Goal: Communication & Community: Participate in discussion

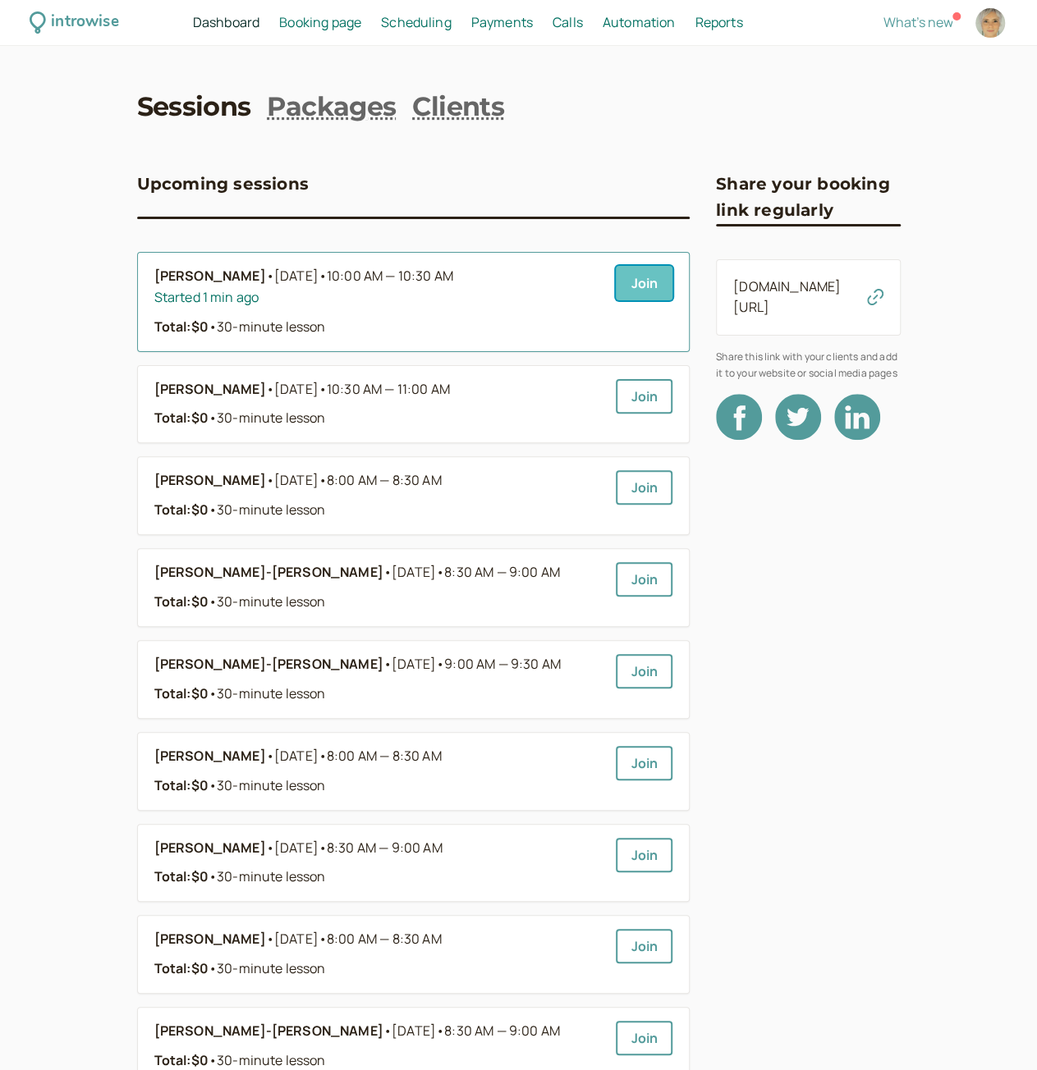
click at [643, 289] on link "Join" at bounding box center [644, 283] width 57 height 34
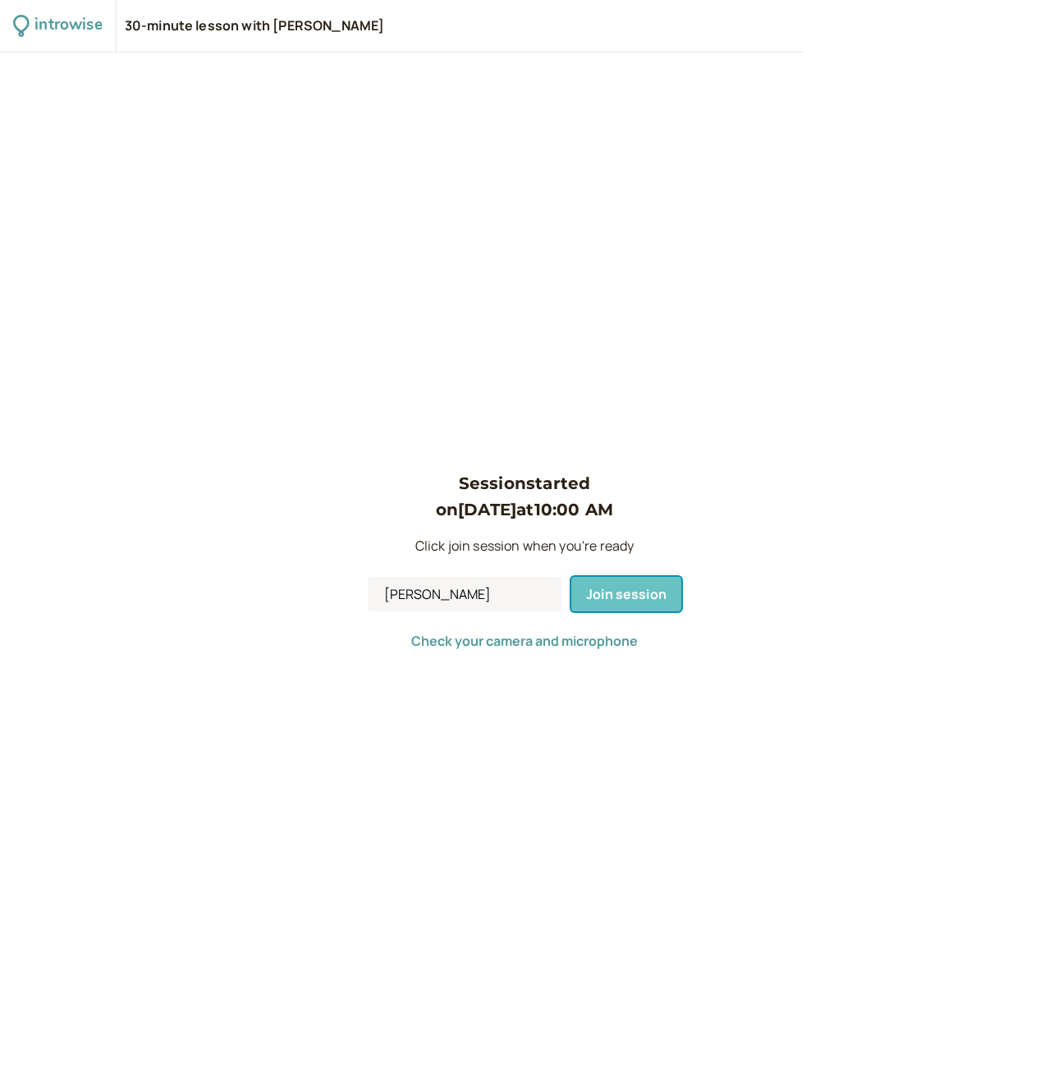
click at [614, 602] on span "Join session" at bounding box center [626, 594] width 80 height 18
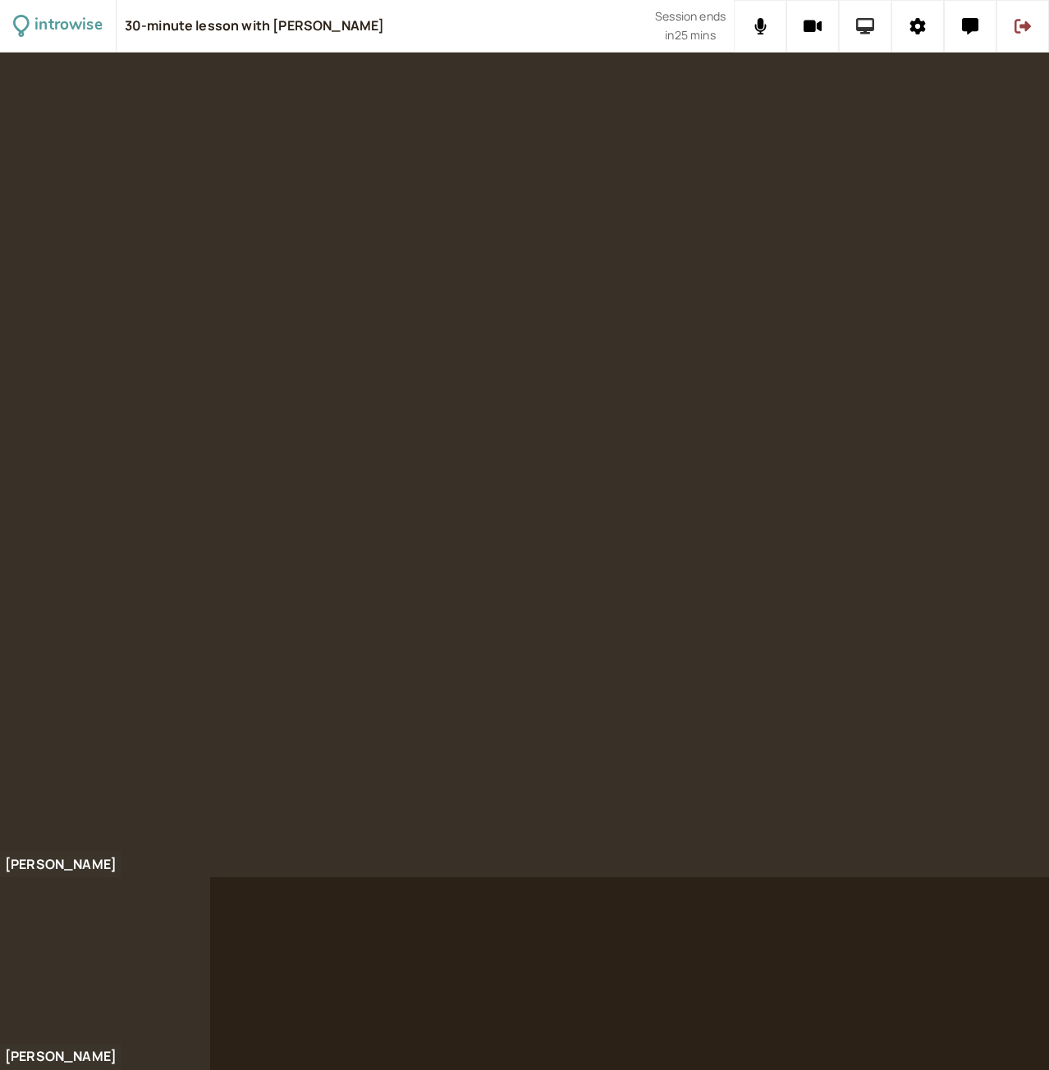
click at [852, 22] on button at bounding box center [865, 26] width 53 height 53
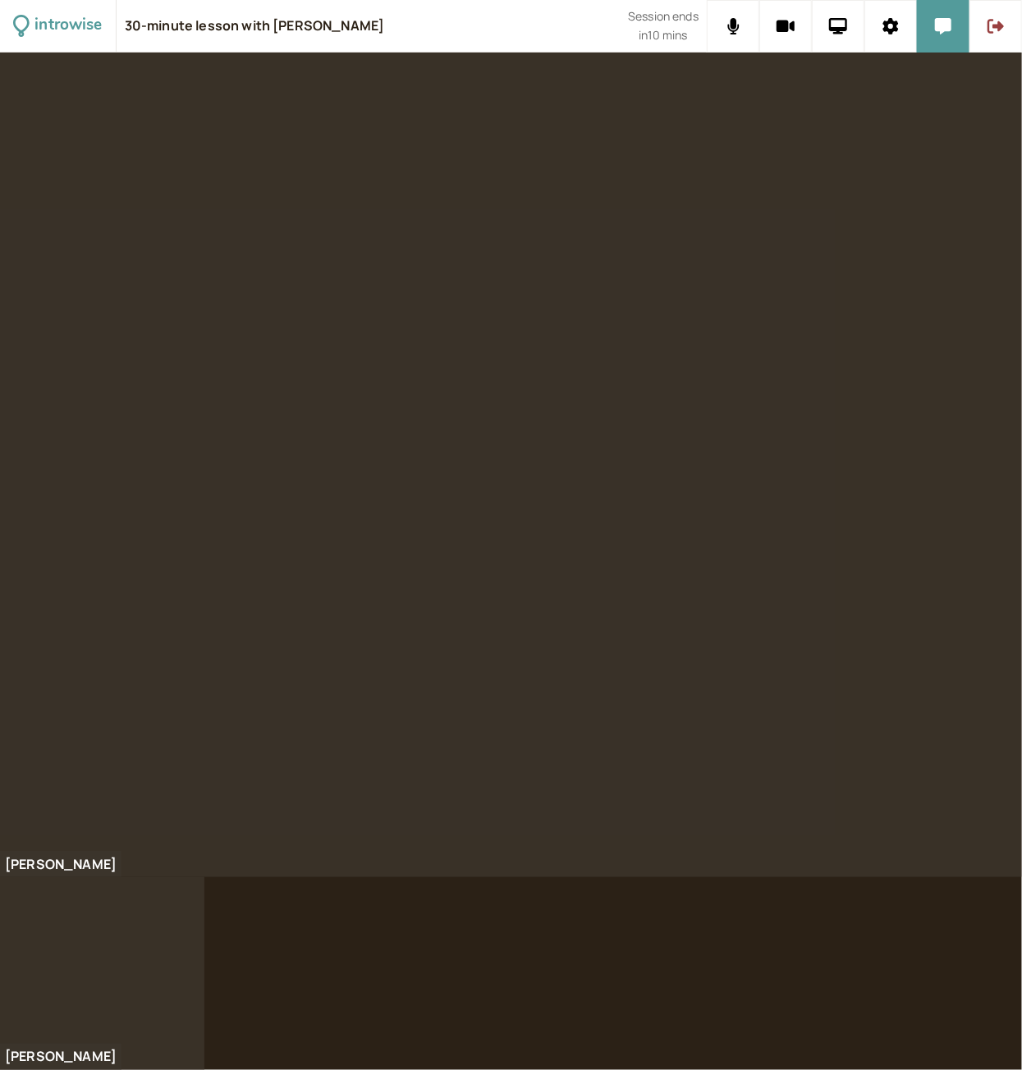
click at [872, 149] on div at bounding box center [511, 465] width 1022 height 825
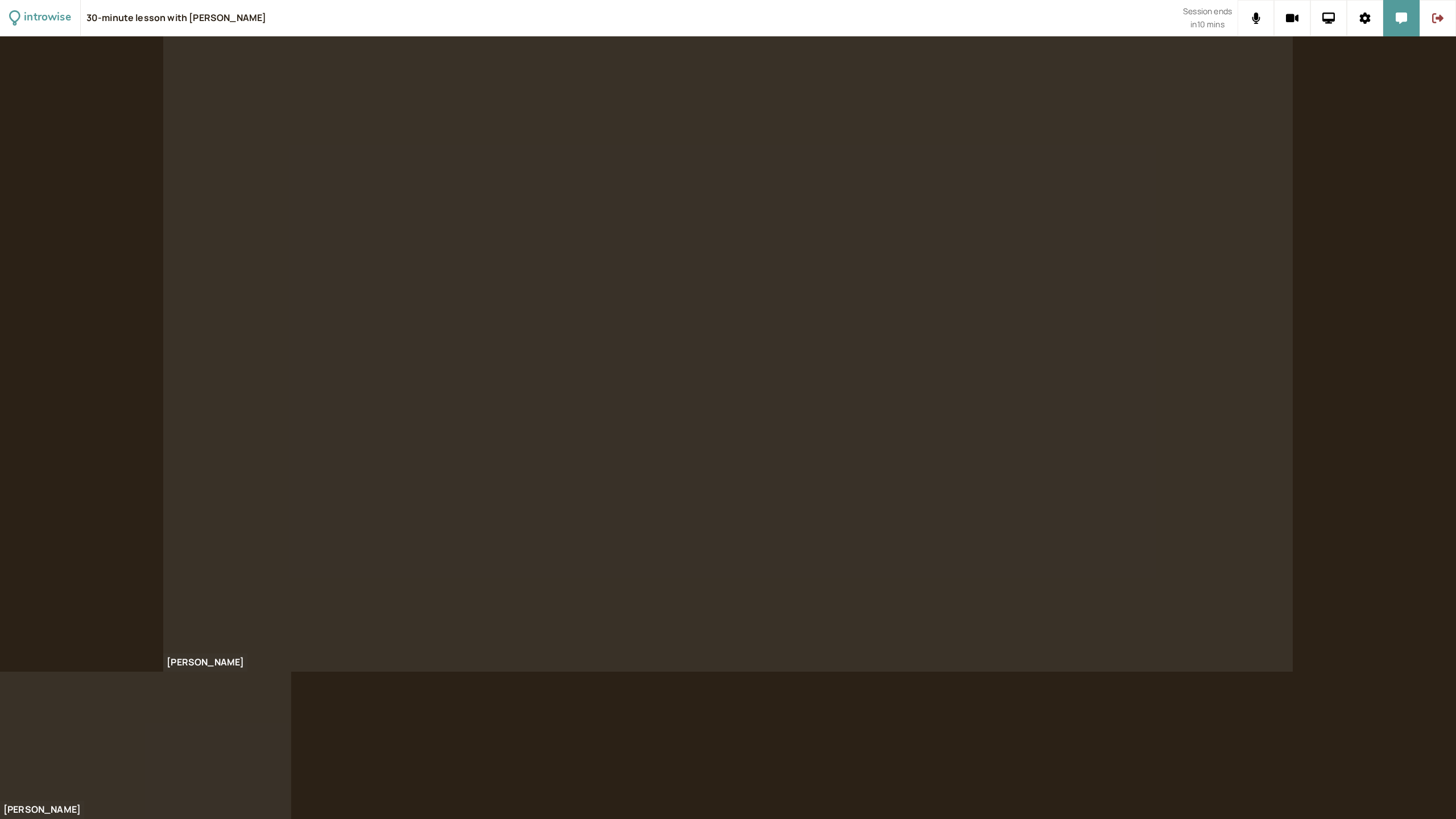
drag, startPoint x: 1052, startPoint y: 8, endPoint x: 1455, endPoint y: 125, distance: 419.6
click at [726, 125] on div "introwise 30-minute lesson with [PERSON_NAME] Session ends in 10 mins [PERSON_N…" at bounding box center [728, 410] width 1456 height 819
click at [726, 25] on button at bounding box center [1401, 18] width 37 height 37
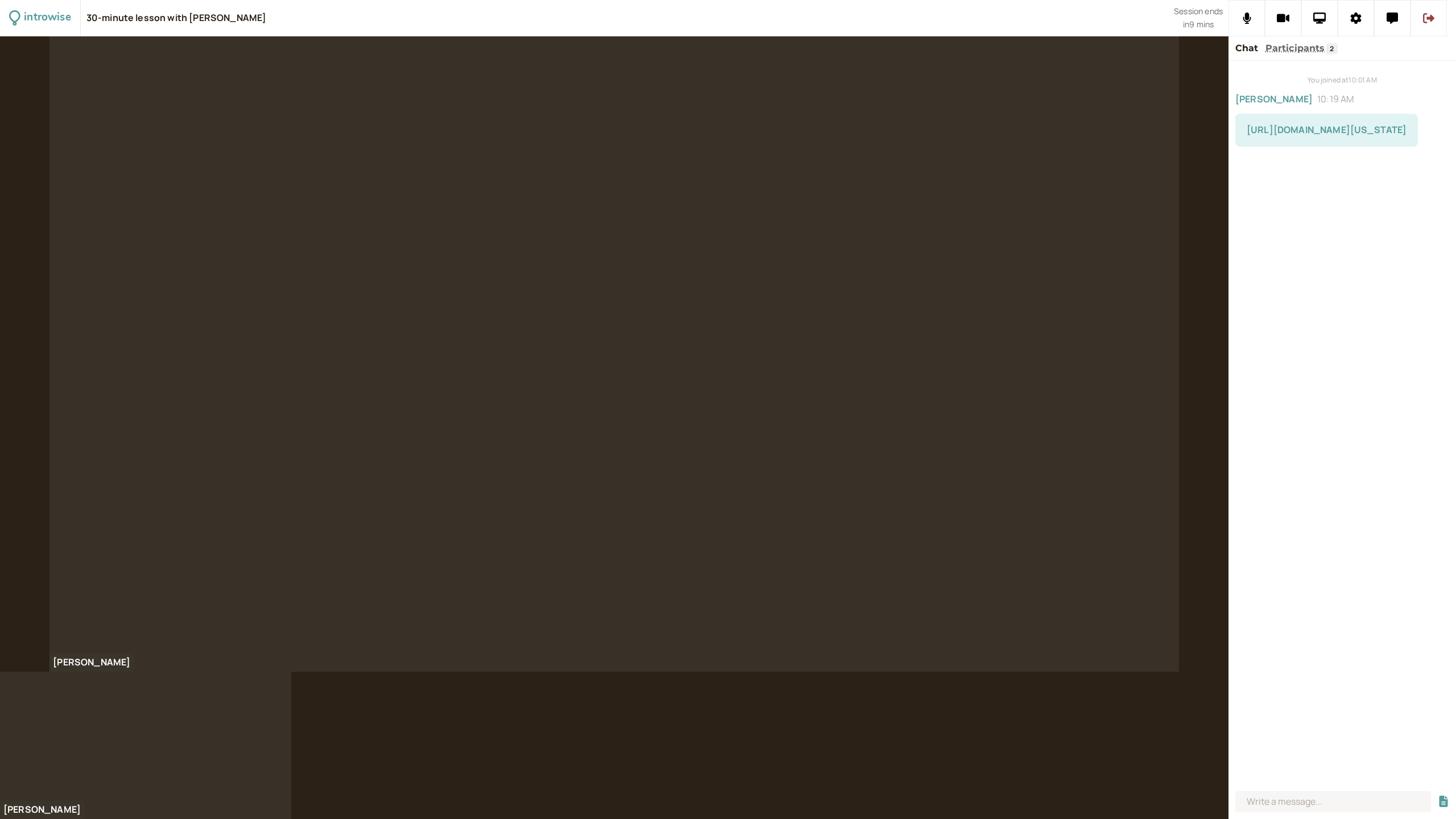
click at [726, 133] on link "[URL][DOMAIN_NAME][US_STATE]" at bounding box center [1326, 130] width 160 height 12
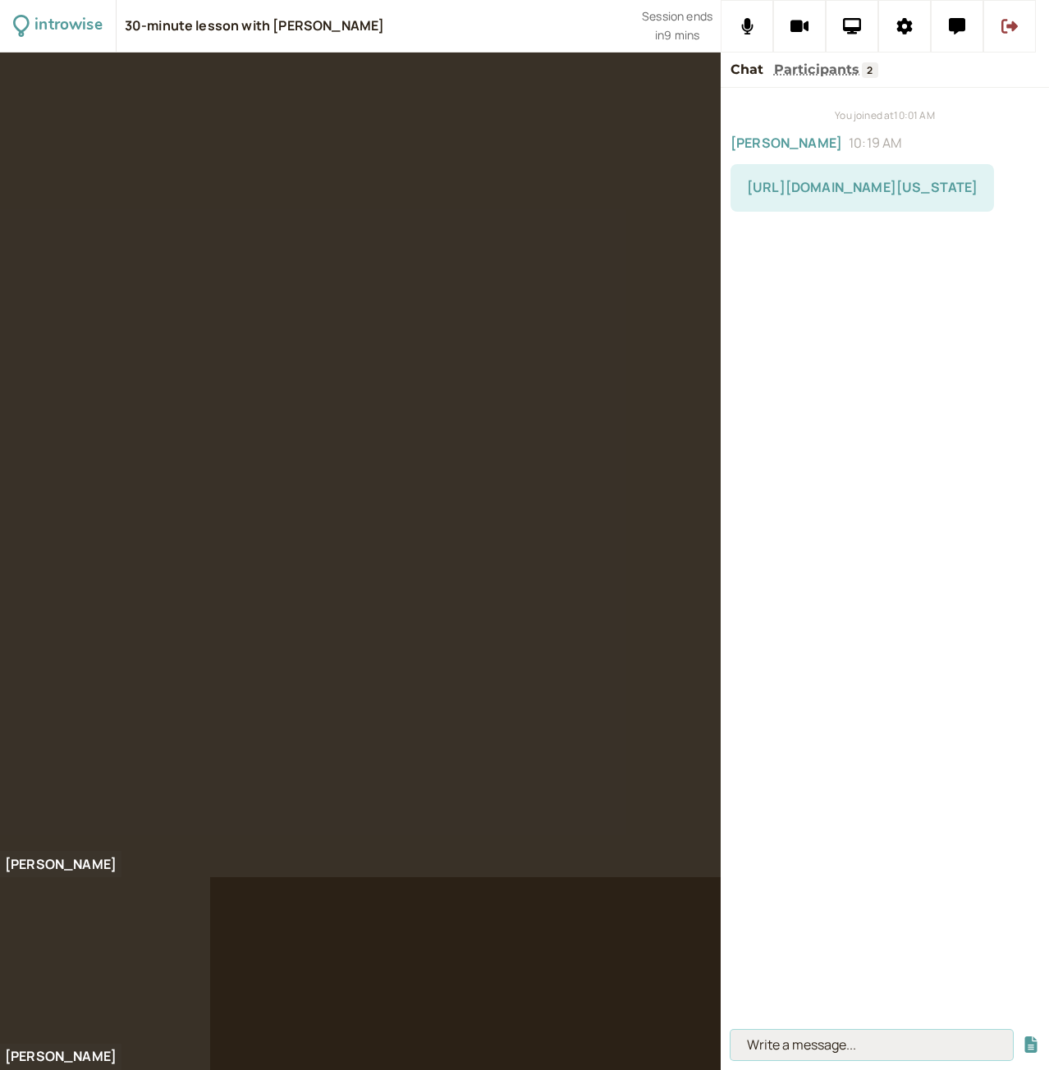
click at [812, 1040] on input at bounding box center [871, 1045] width 282 height 30
click at [862, 35] on button at bounding box center [852, 26] width 53 height 53
click at [809, 1037] on input at bounding box center [871, 1045] width 282 height 30
type input "beef"
click at [1023, 1037] on button "submit" at bounding box center [1031, 1045] width 16 height 17
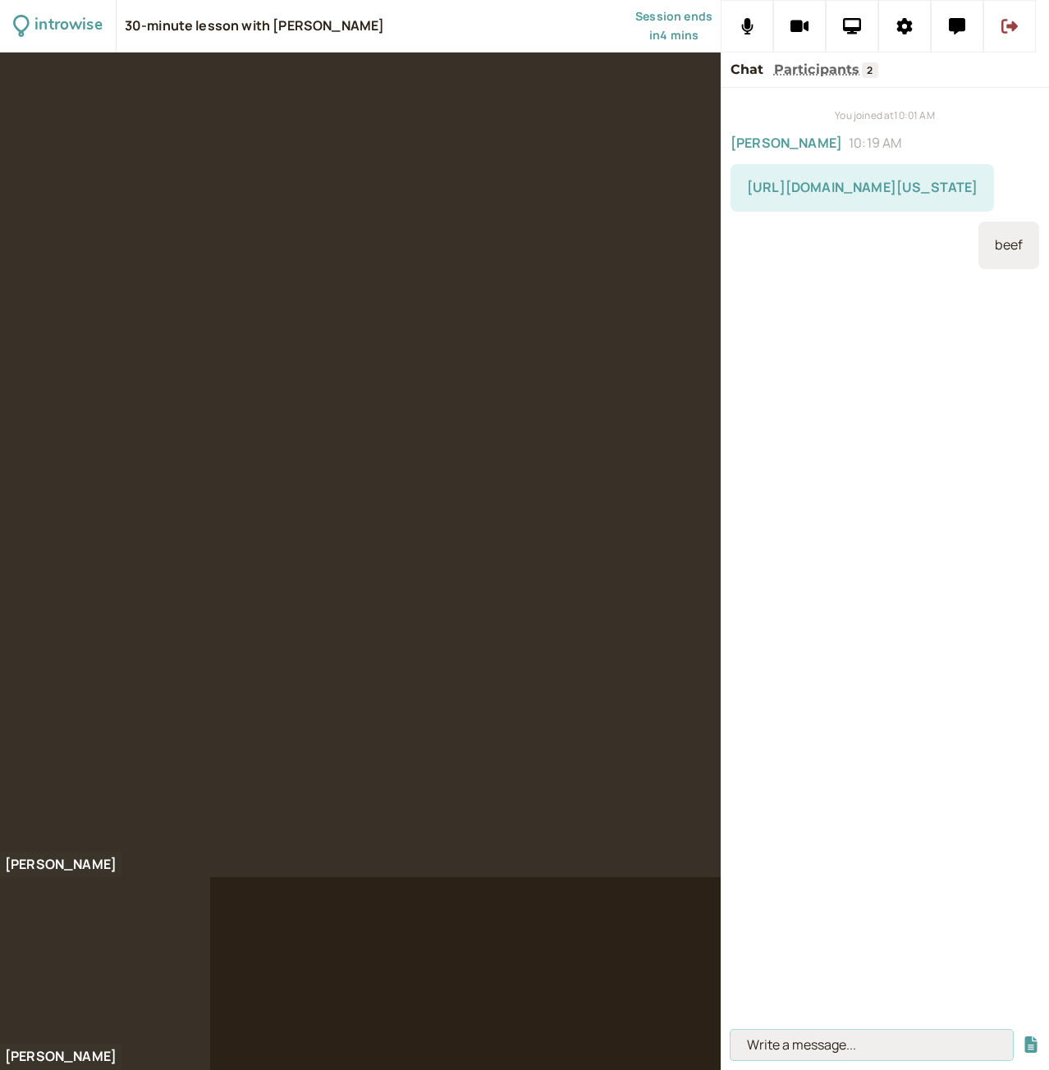
type input "x"
type input "extra lean beef"
click at [1023, 1037] on button "submit" at bounding box center [1031, 1045] width 16 height 17
type input "tenderloin"
click at [1023, 1037] on button "submit" at bounding box center [1031, 1045] width 16 height 17
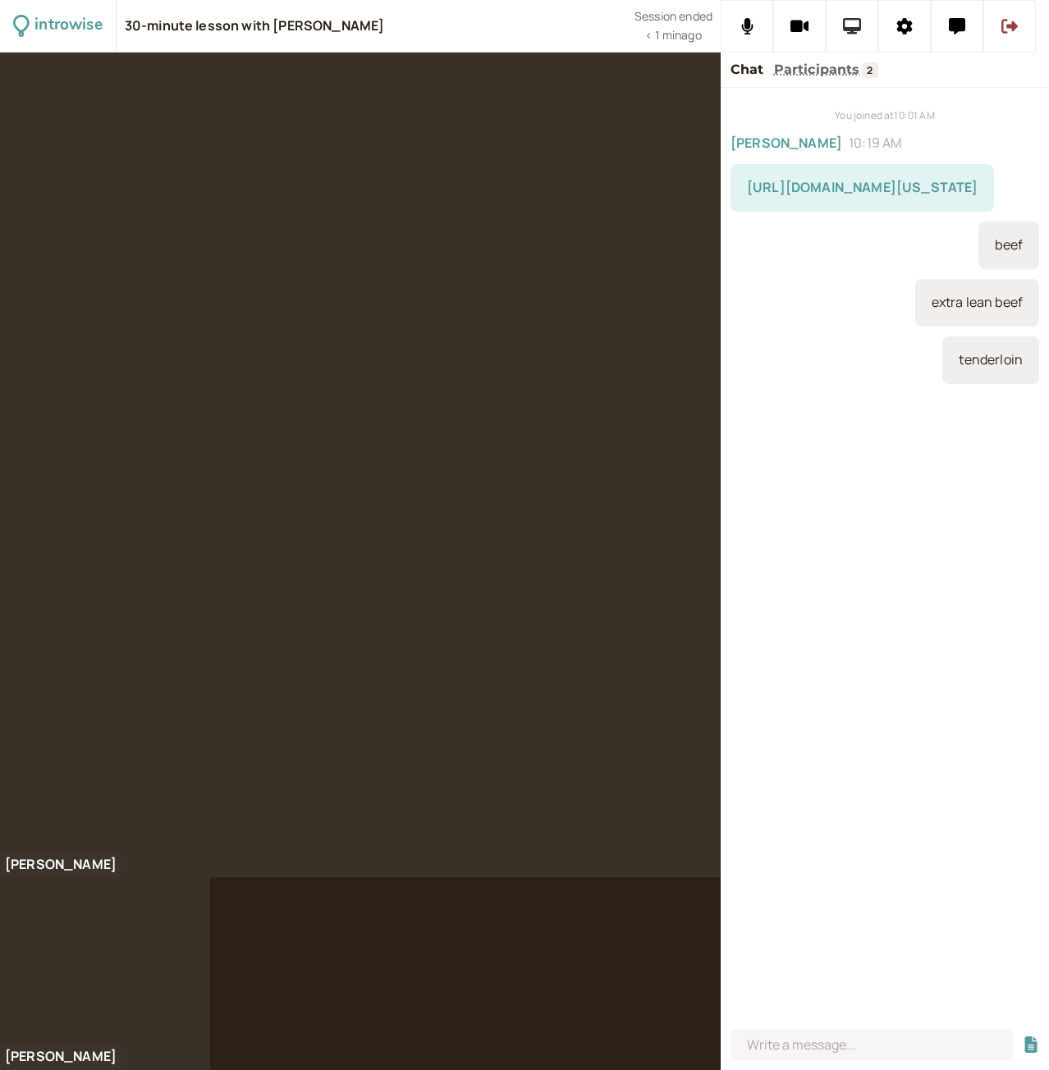
click at [849, 34] on button at bounding box center [852, 26] width 53 height 53
click at [773, 1048] on input at bounding box center [871, 1045] width 282 height 30
click at [811, 1043] on input at bounding box center [871, 1045] width 282 height 30
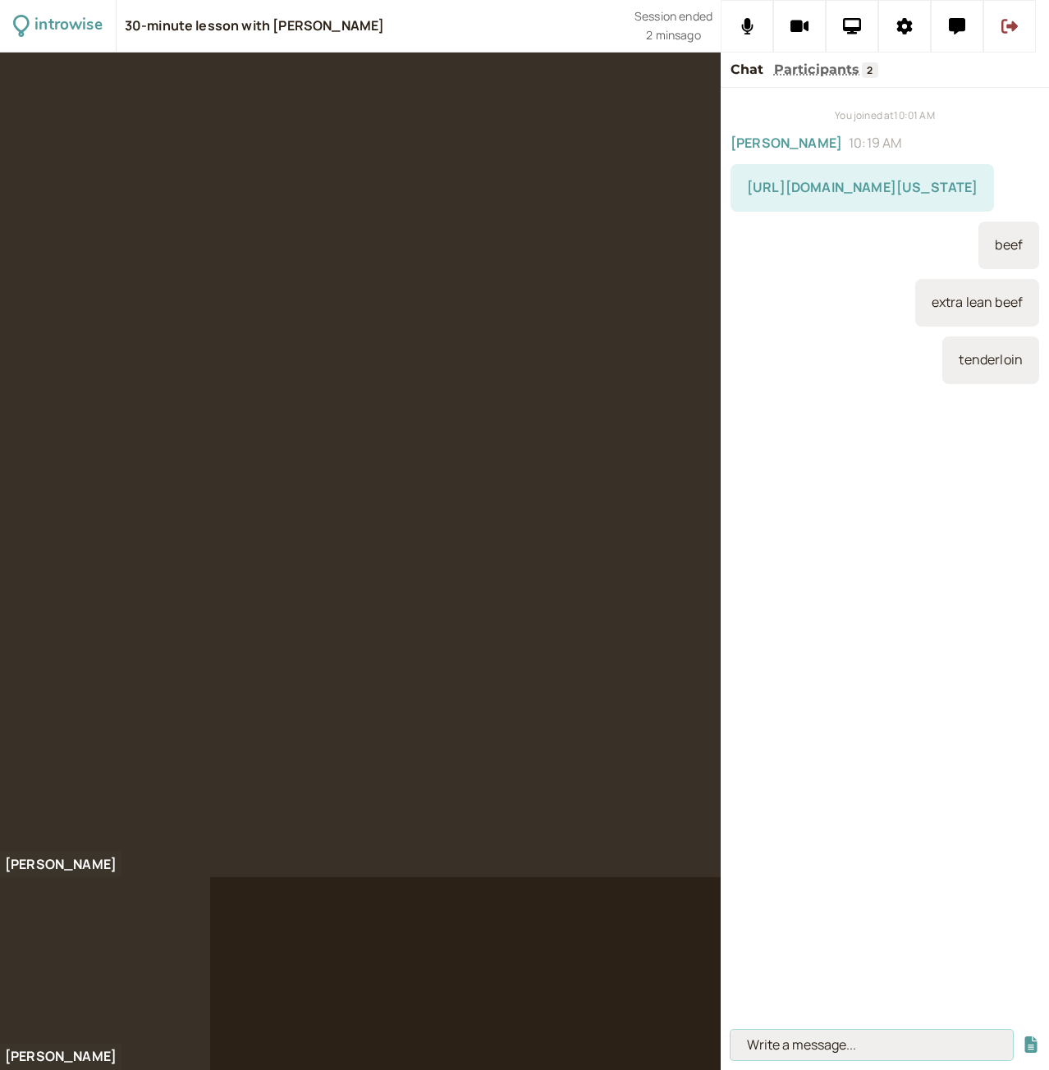
click at [803, 1041] on input at bounding box center [871, 1045] width 282 height 30
paste input "[URL][DOMAIN_NAME]"
type input "[URL][DOMAIN_NAME]"
click at [847, 1037] on input at bounding box center [871, 1045] width 282 height 30
paste input "[URL][DOMAIN_NAME]"
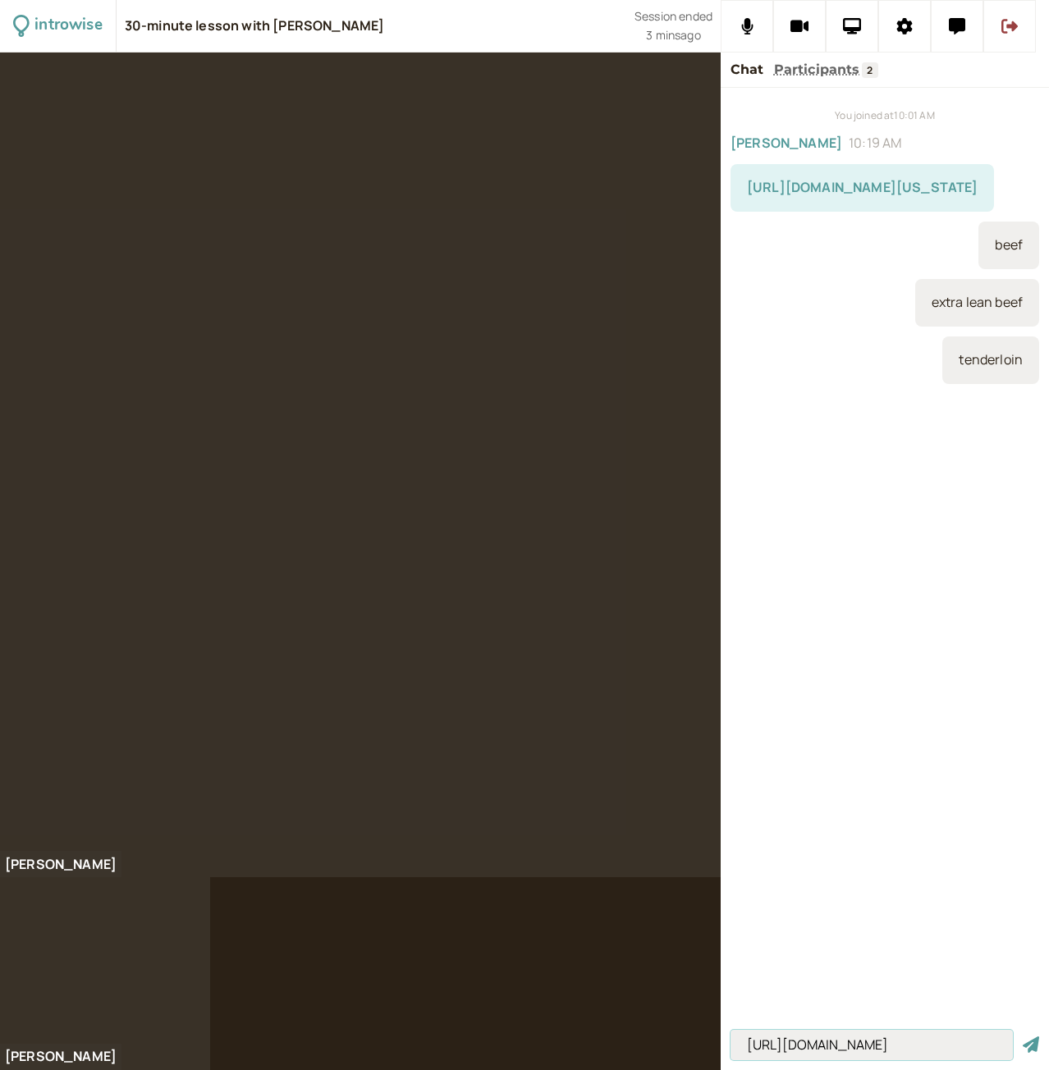
scroll to position [0, 127]
type input "[URL][DOMAIN_NAME]"
click at [1023, 1037] on button "submit" at bounding box center [1031, 1045] width 16 height 17
click at [792, 1053] on input at bounding box center [871, 1045] width 282 height 30
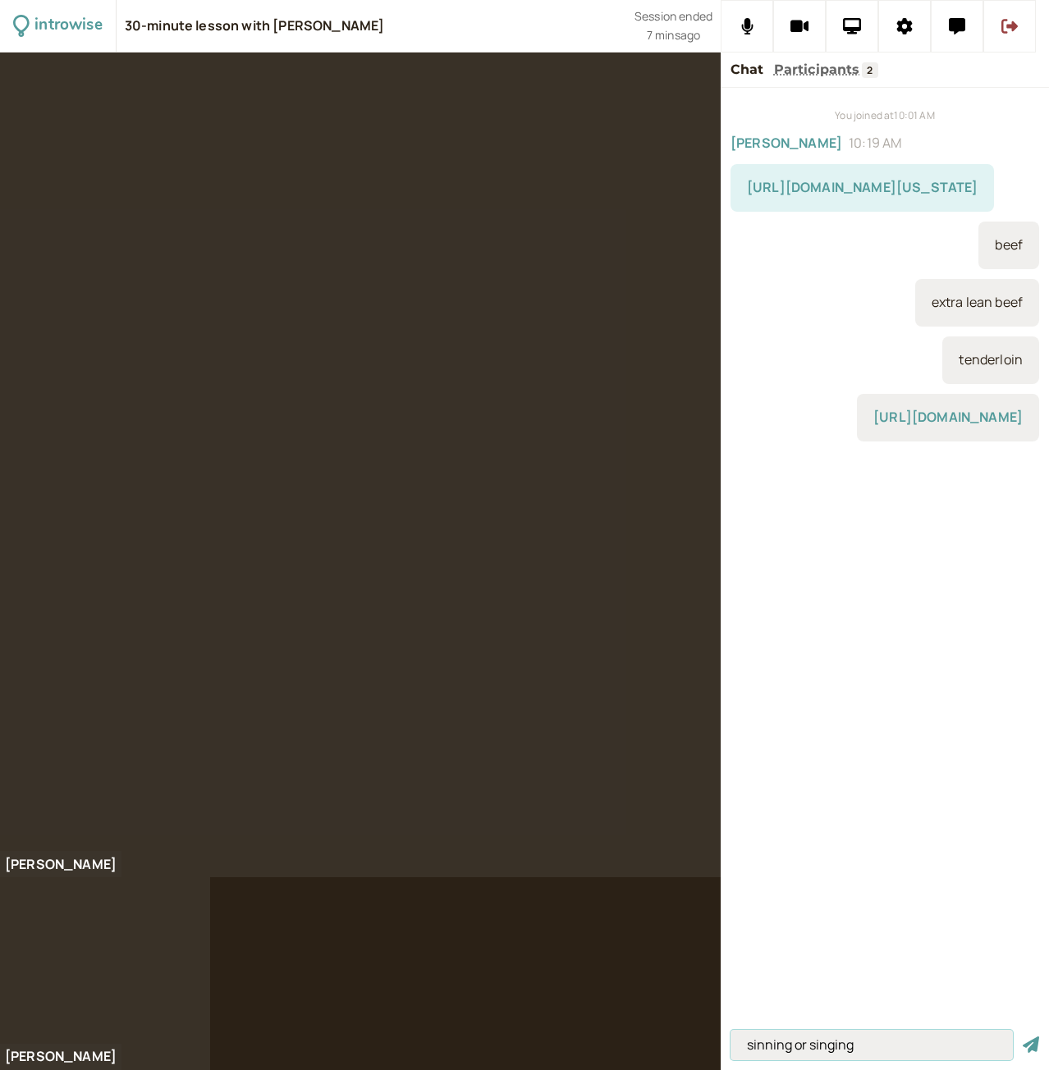
type input "sinning or singing"
click at [1023, 1037] on button "submit" at bounding box center [1031, 1045] width 16 height 17
click at [843, 1041] on input at bounding box center [871, 1045] width 282 height 30
type input "to rival (to compete), a rival (competitor)"
click at [1023, 1037] on button "submit" at bounding box center [1031, 1045] width 16 height 17
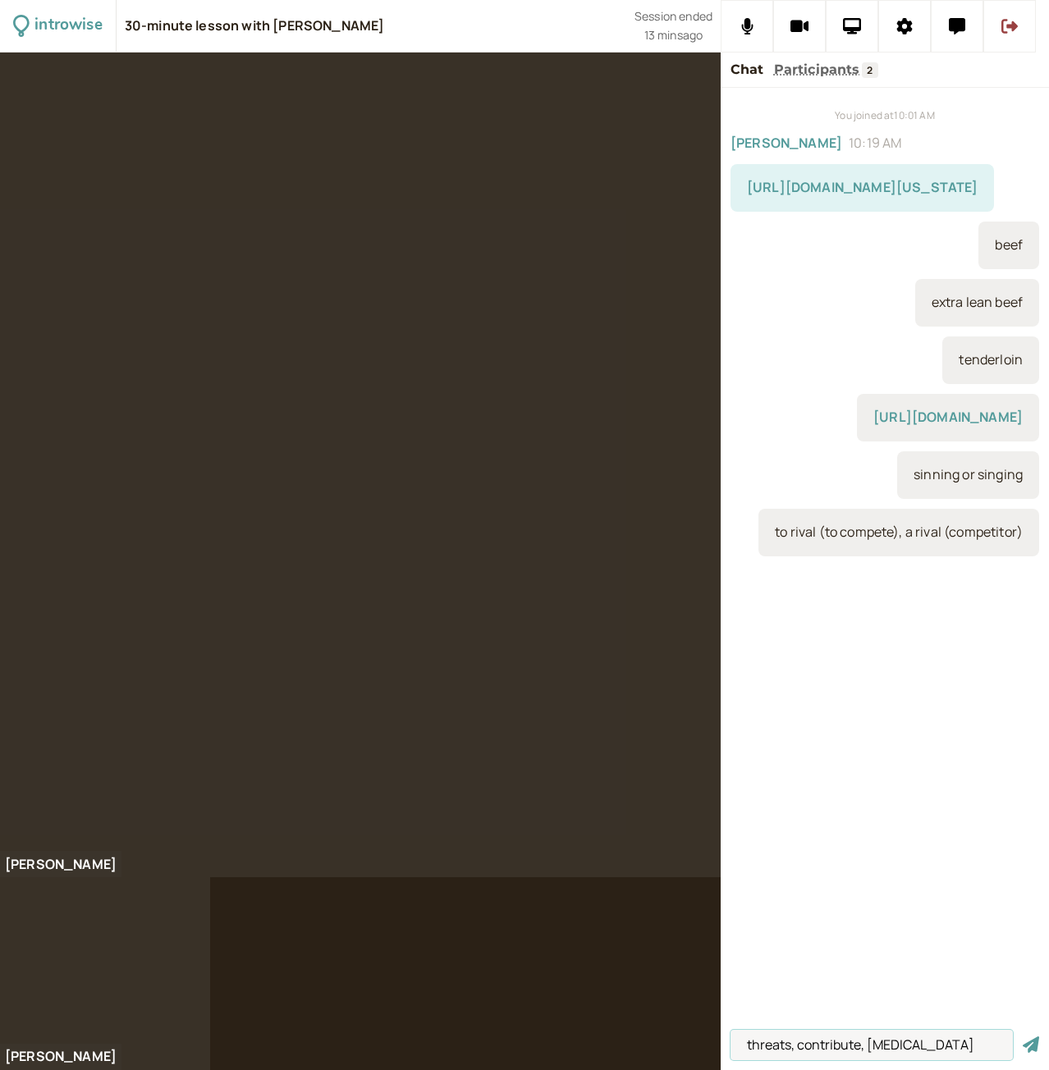
type input "threats, contribute, [MEDICAL_DATA]"
click at [1023, 1037] on button "submit" at bounding box center [1031, 1045] width 16 height 17
type input "pieces of glass"
click at [1023, 1037] on button "submit" at bounding box center [1031, 1045] width 16 height 17
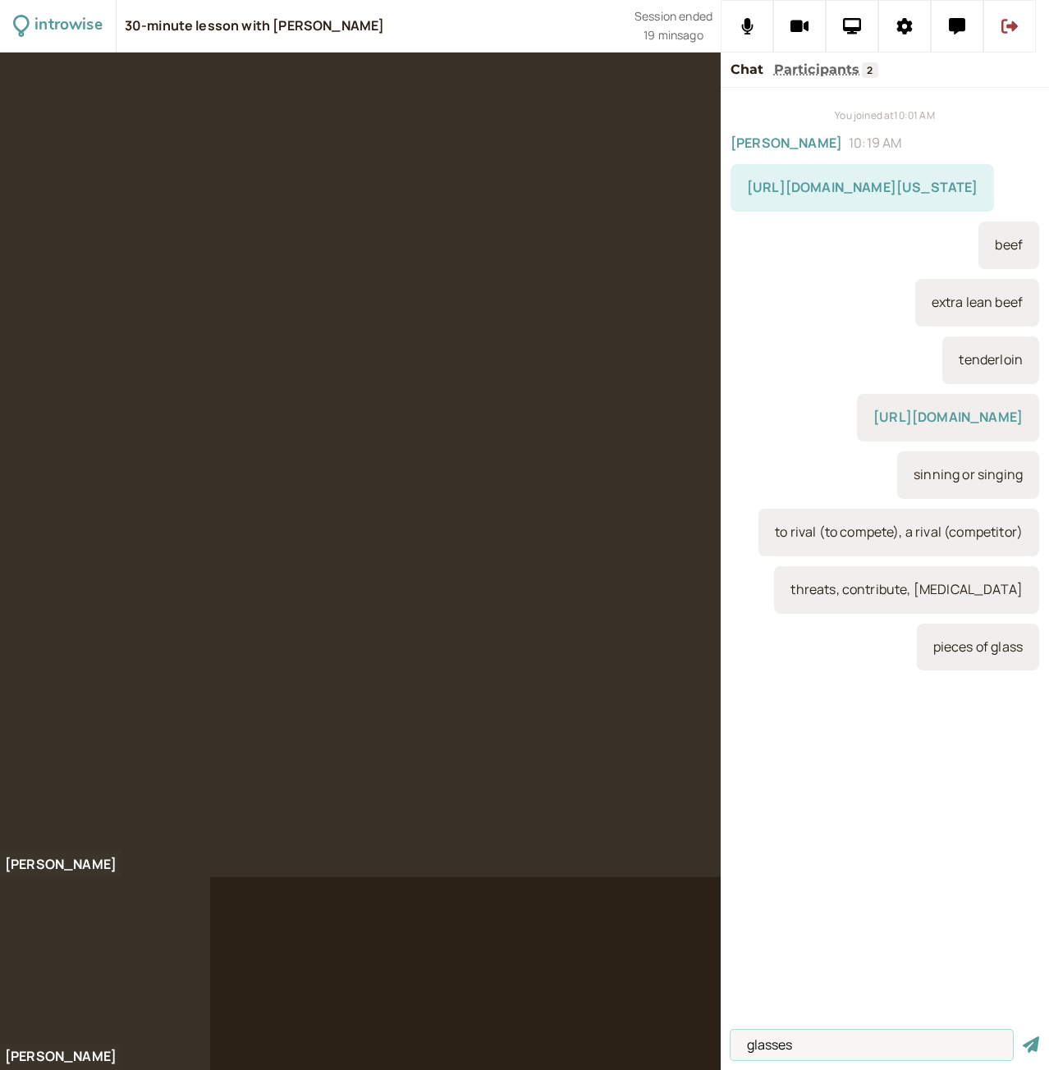
type input "glasses"
click at [1023, 1037] on button "submit" at bounding box center [1031, 1045] width 16 height 17
type input "I have ten glasses"
click at [1023, 1037] on button "submit" at bounding box center [1031, 1045] width 16 height 17
click at [924, 1044] on input at bounding box center [871, 1045] width 282 height 30
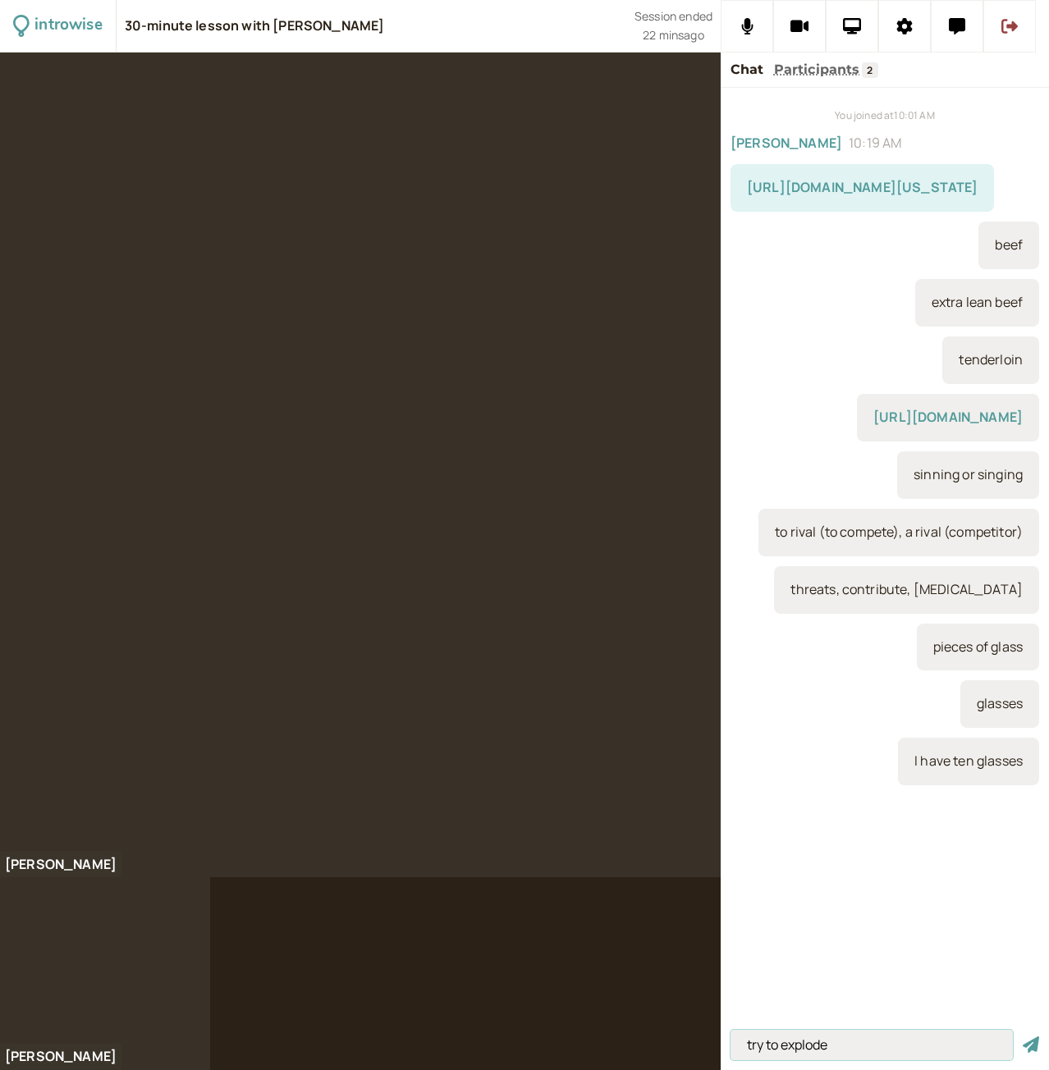
type input "try to explode"
click at [1023, 1037] on button "submit" at bounding box center [1031, 1045] width 16 height 17
type input "e"
type input "exposure"
click at [1023, 1037] on button "submit" at bounding box center [1031, 1045] width 16 height 17
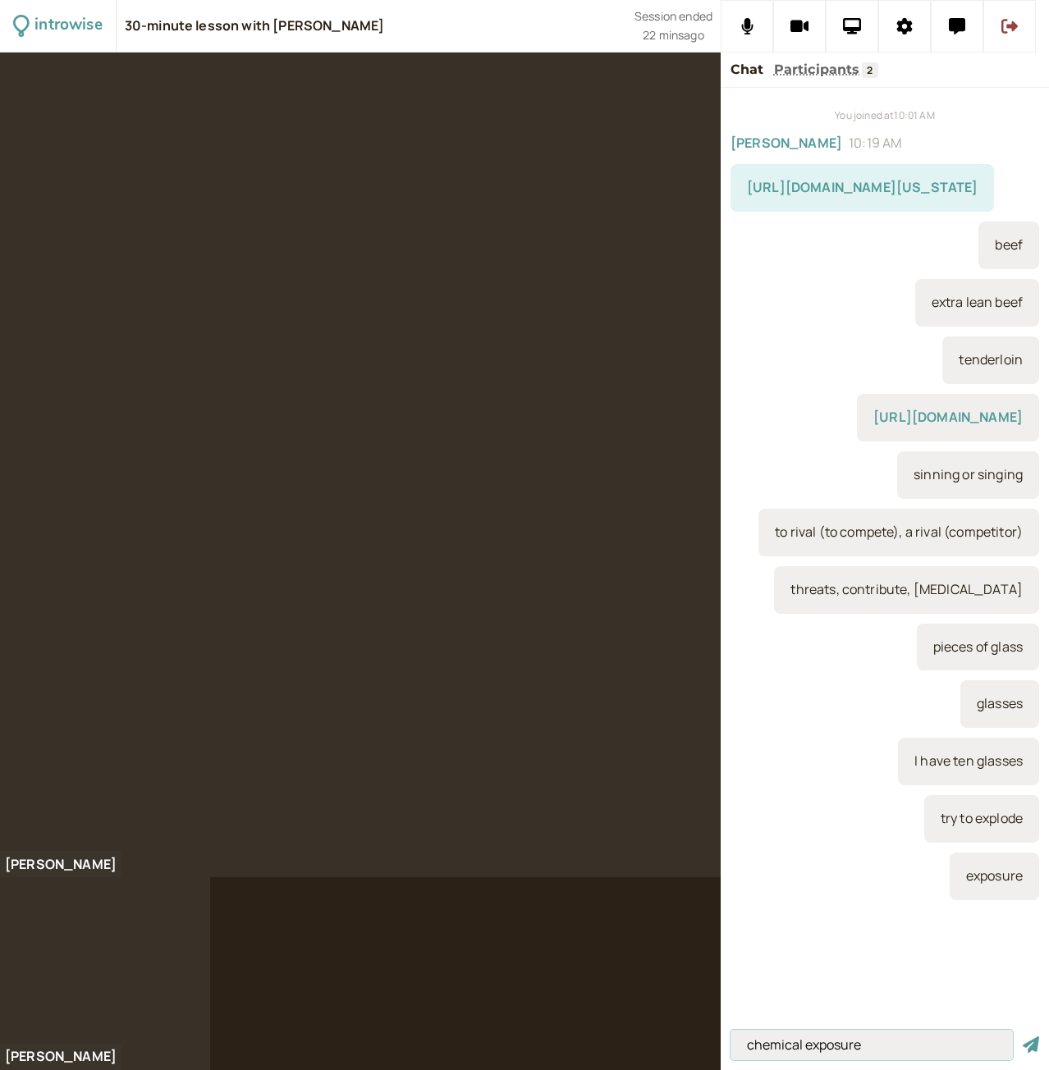
type input "chemical exposure"
click at [1023, 1037] on button "submit" at bounding box center [1031, 1045] width 16 height 17
type input "[MEDICAL_DATA]"
click at [1023, 1037] on button "submit" at bounding box center [1031, 1045] width 16 height 17
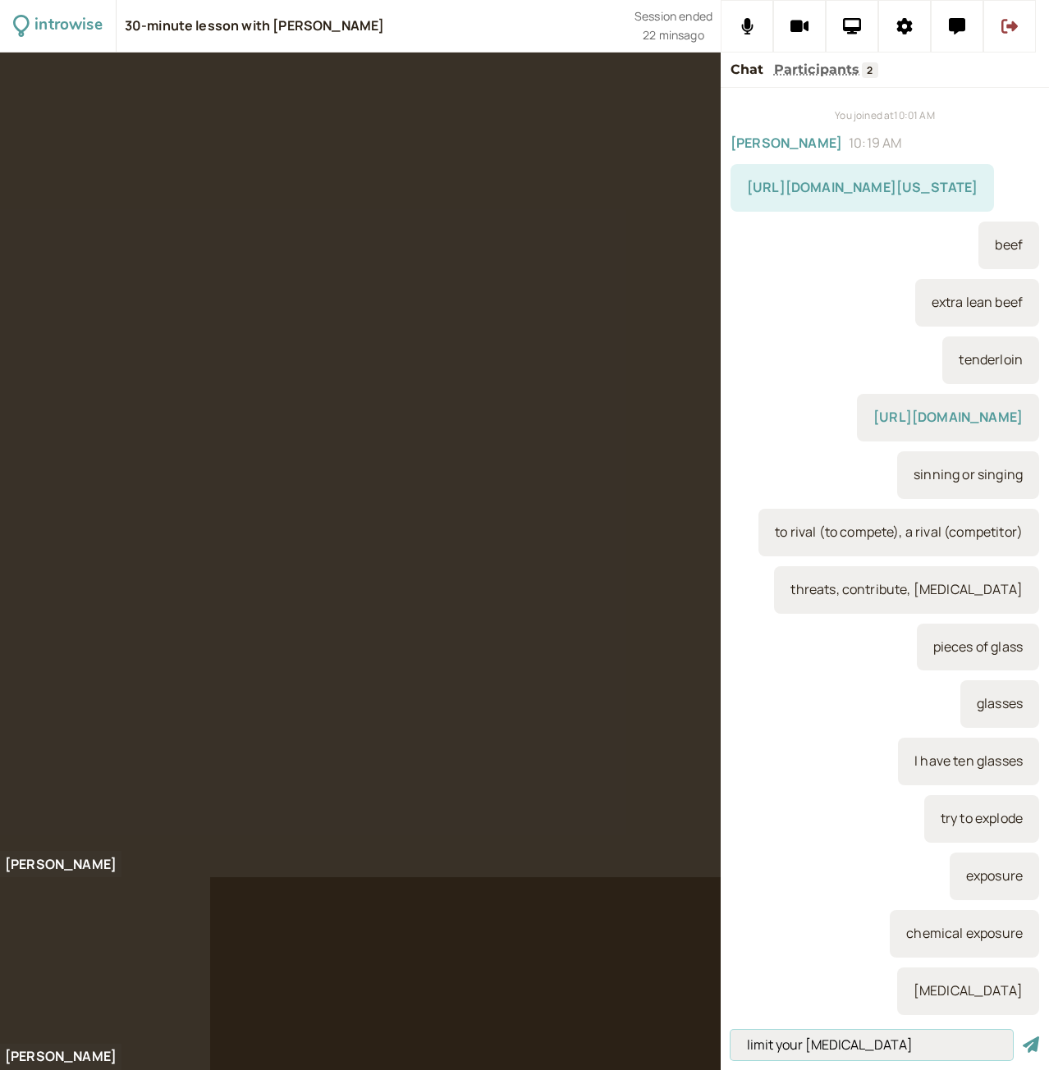
type input "limit your [MEDICAL_DATA]"
click at [1023, 1037] on button "submit" at bounding box center [1031, 1045] width 16 height 17
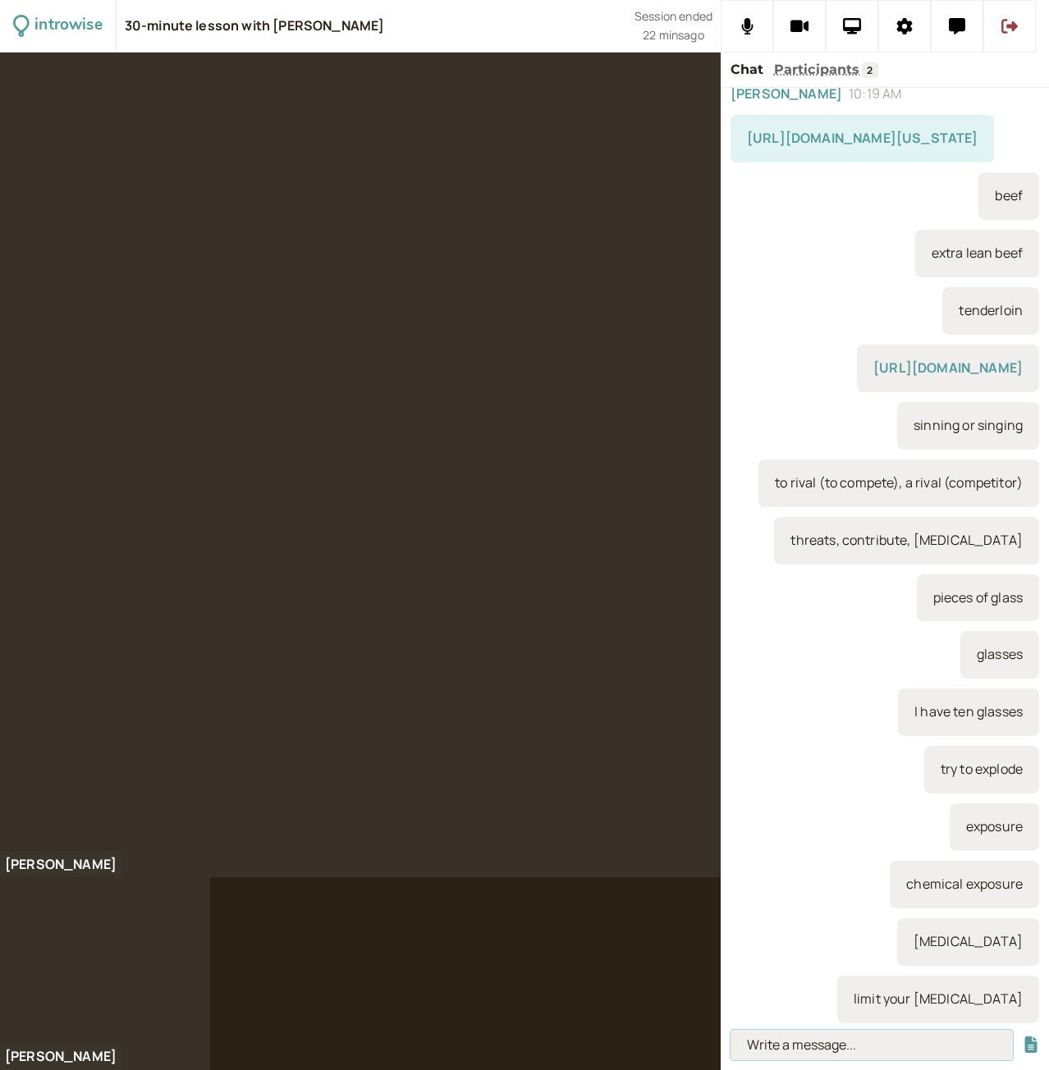
scroll to position [113, 0]
type input "explosion"
click at [1023, 1037] on button "submit" at bounding box center [1031, 1045] width 16 height 17
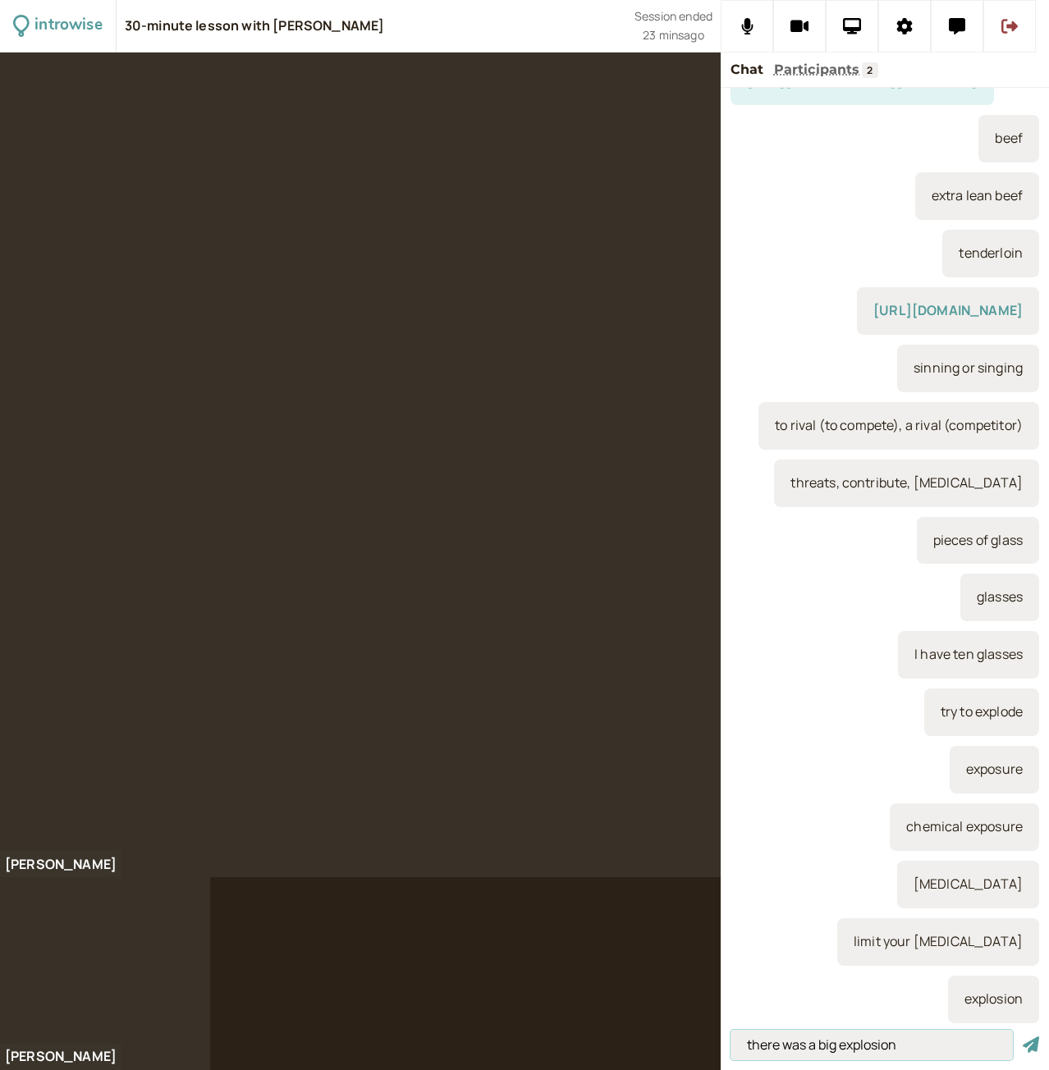
type input "there was a big explosion"
click at [1023, 1037] on button "submit" at bounding box center [1031, 1045] width 16 height 17
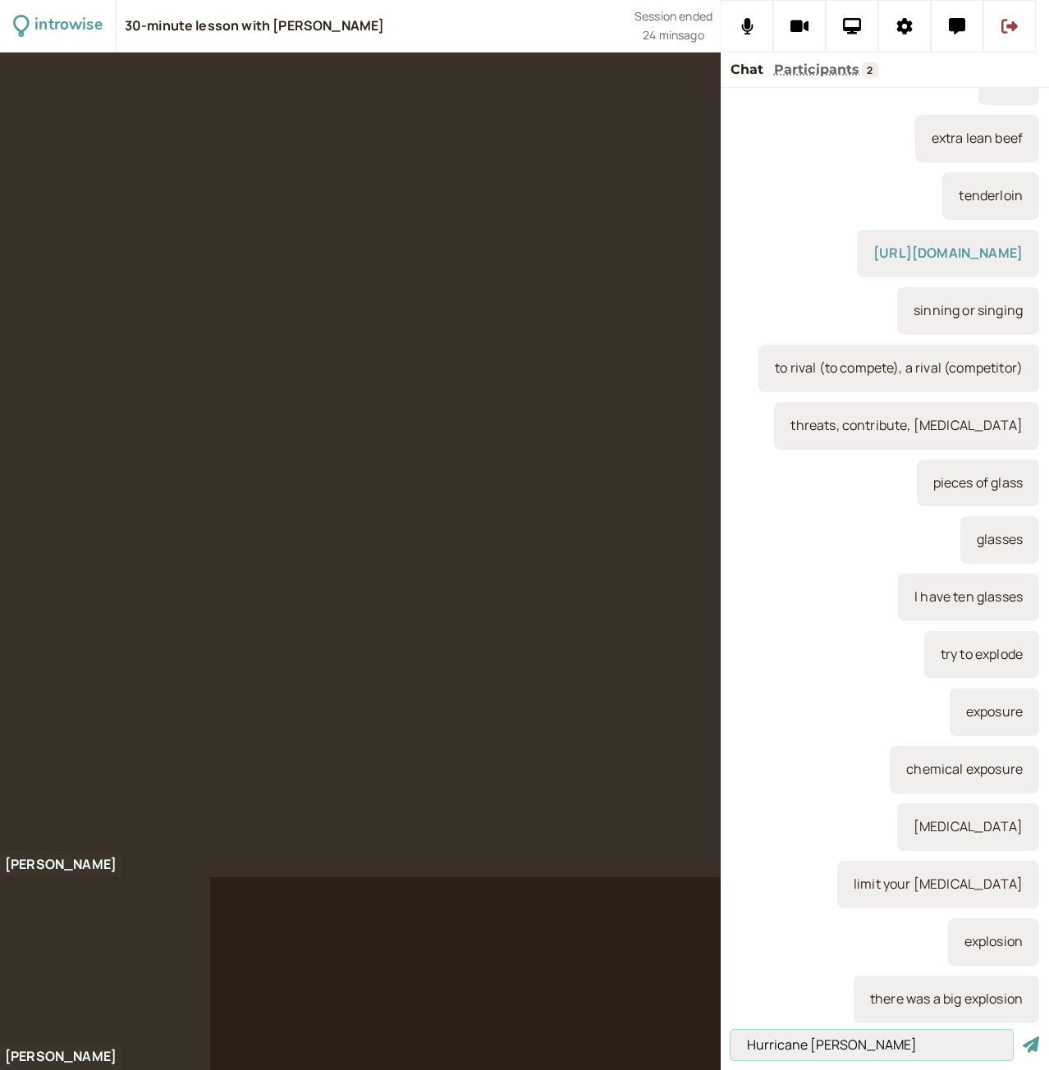
type input "Hurricane [PERSON_NAME]"
click at [1023, 1037] on button "submit" at bounding box center [1031, 1045] width 16 height 17
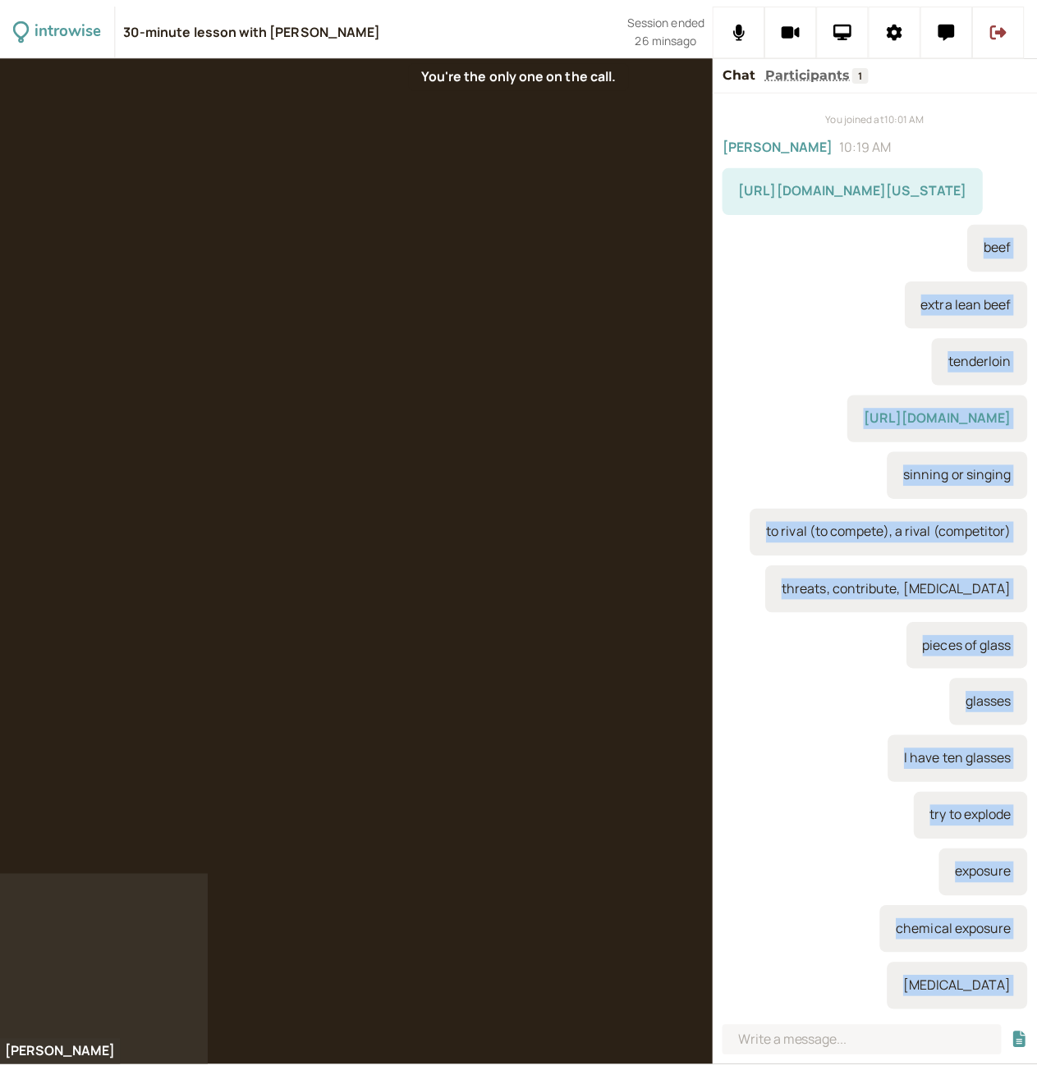
scroll to position [0, 0]
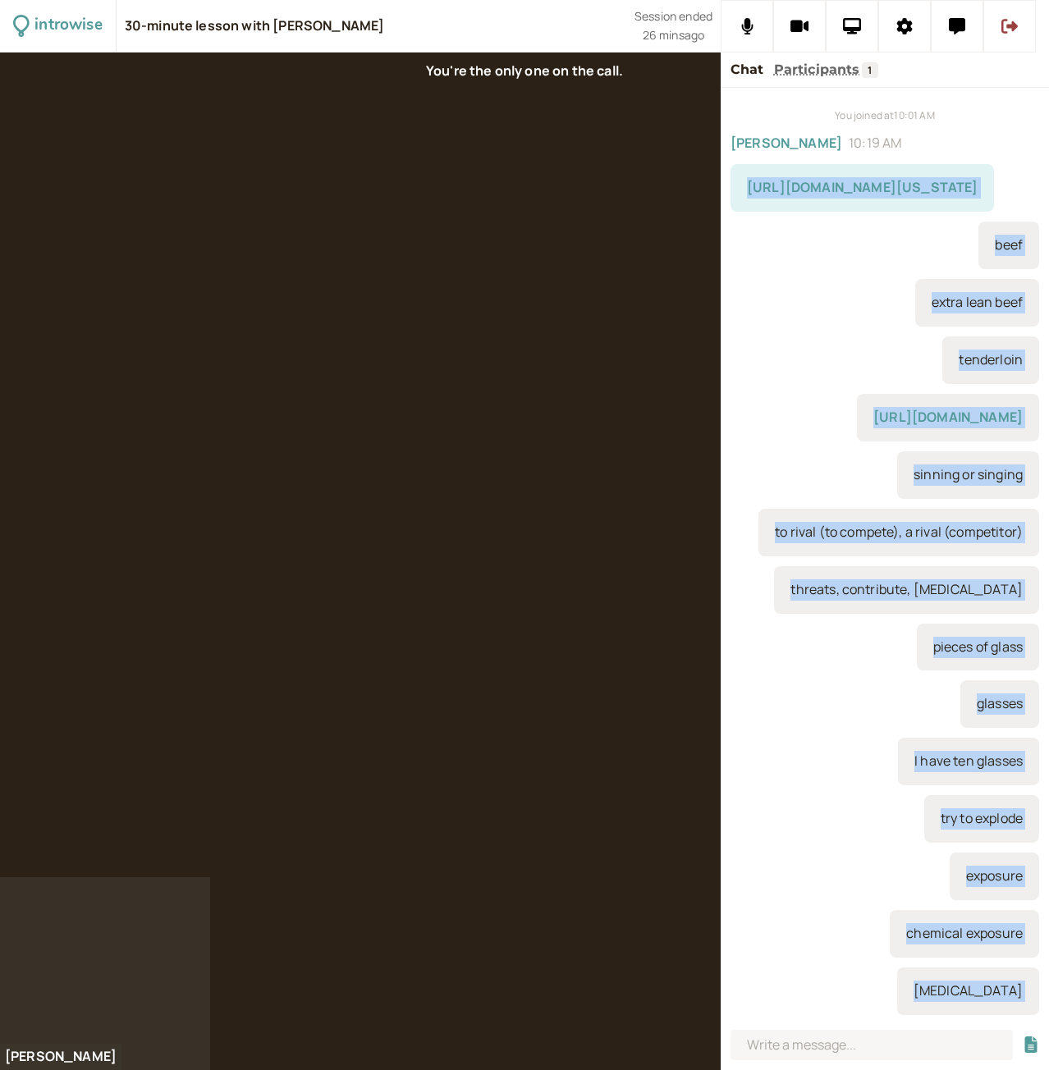
drag, startPoint x: 1017, startPoint y: 1005, endPoint x: 742, endPoint y: 177, distance: 872.5
click at [742, 177] on div "You joined at 10:01 AM [PERSON_NAME] 10:19 AM [URL][DOMAIN_NAME][US_STATE] beef…" at bounding box center [885, 556] width 328 height 936
copy div "[URL][DOMAIN_NAME][US_STATE] beef extra lean beef tenderloin [URL][DOMAIN_NAME]…"
click at [1006, 22] on icon at bounding box center [1009, 26] width 16 height 16
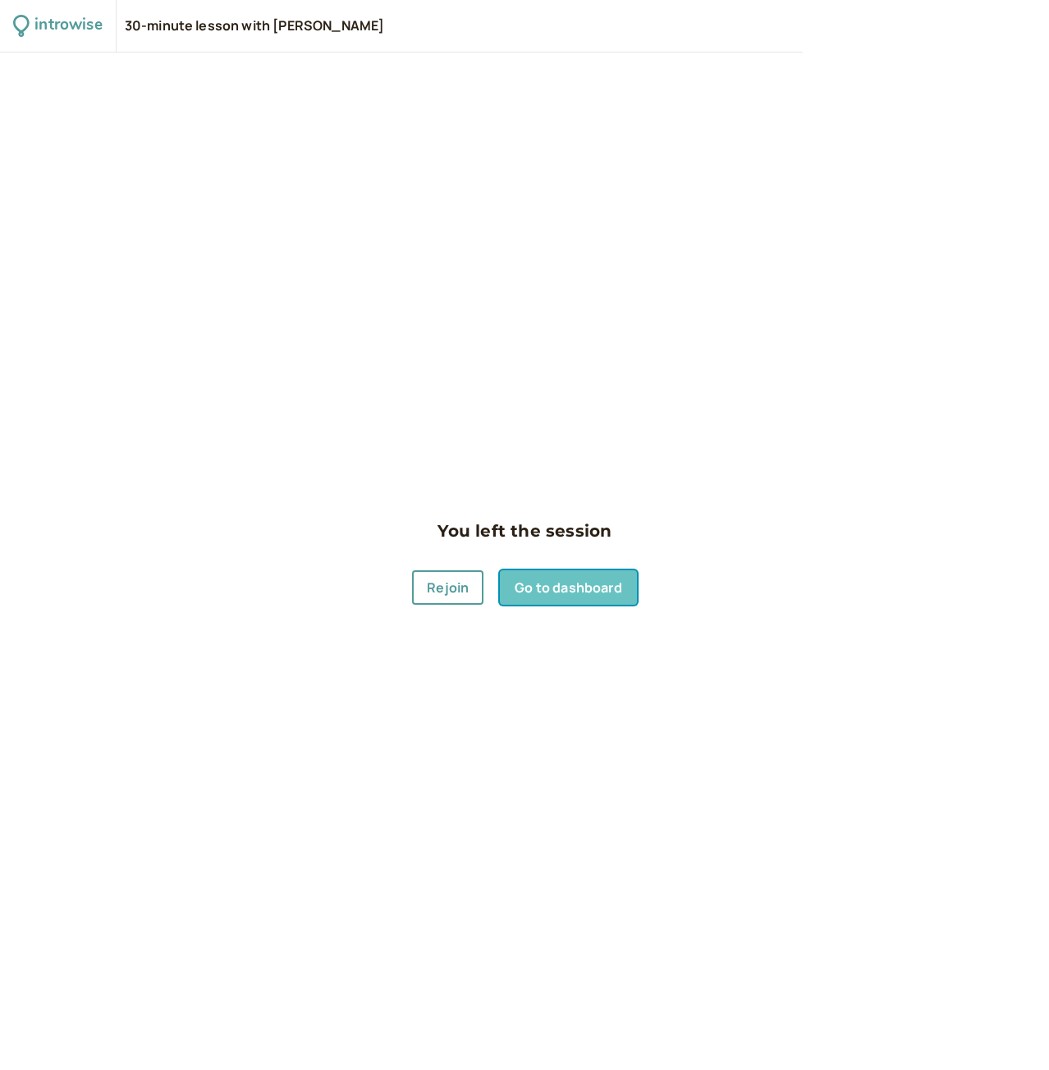
click at [556, 595] on link "Go to dashboard" at bounding box center [568, 587] width 136 height 34
